Goal: Task Accomplishment & Management: Complete application form

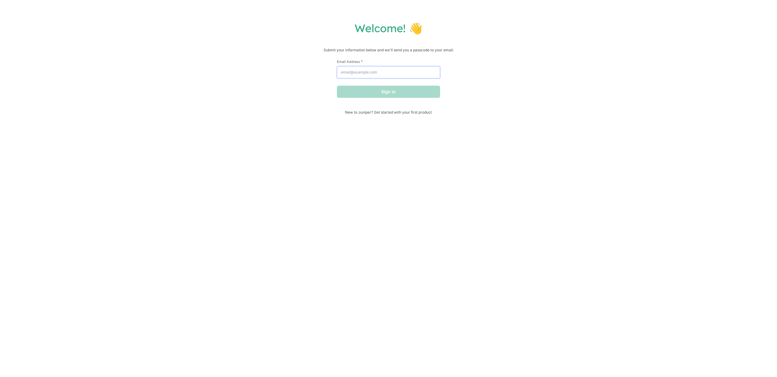
click at [377, 73] on input "Email Address *" at bounding box center [388, 72] width 103 height 12
type input "[EMAIL_ADDRESS][DOMAIN_NAME]"
click at [390, 94] on button "Sign in" at bounding box center [388, 92] width 103 height 12
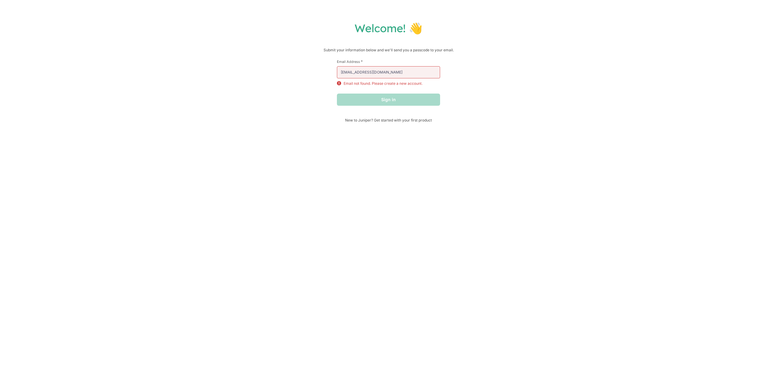
click at [381, 100] on div "Sign in" at bounding box center [388, 99] width 103 height 12
click at [364, 121] on span "New to Juniper? Get started with your first product" at bounding box center [388, 120] width 103 height 5
